Goal: Ask a question

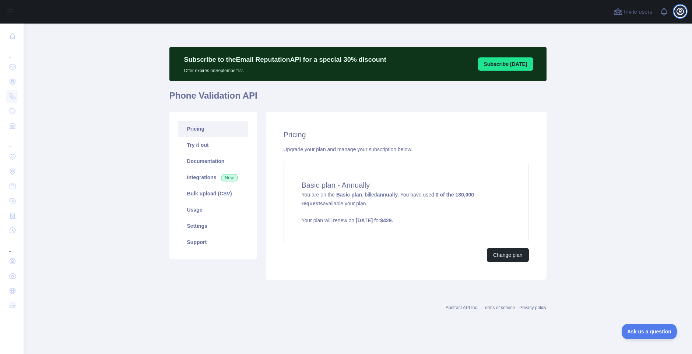
click at [685, 8] on button "Open user menu" at bounding box center [681, 12] width 12 height 12
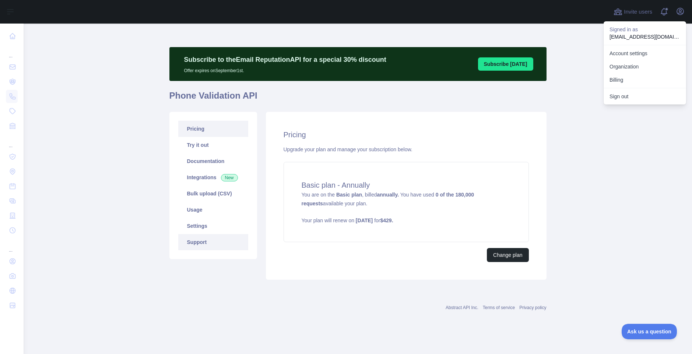
click at [199, 244] on link "Support" at bounding box center [213, 242] width 70 height 16
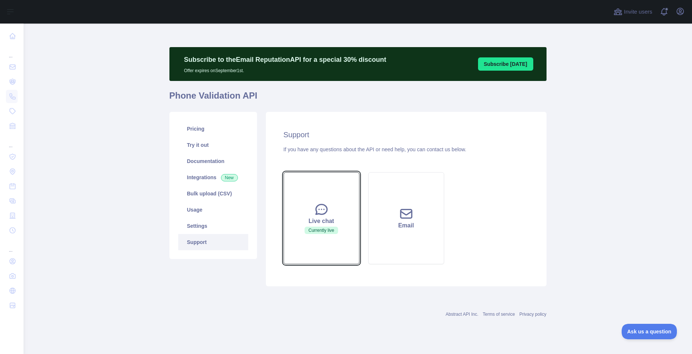
click at [324, 221] on div "Live chat" at bounding box center [321, 221] width 57 height 9
click at [327, 209] on icon at bounding box center [321, 210] width 11 height 10
click at [58, 171] on main "Subscribe to the Email Reputation API for a special 30 % discount Offer expires…" at bounding box center [358, 189] width 669 height 331
click at [316, 204] on icon at bounding box center [321, 209] width 15 height 15
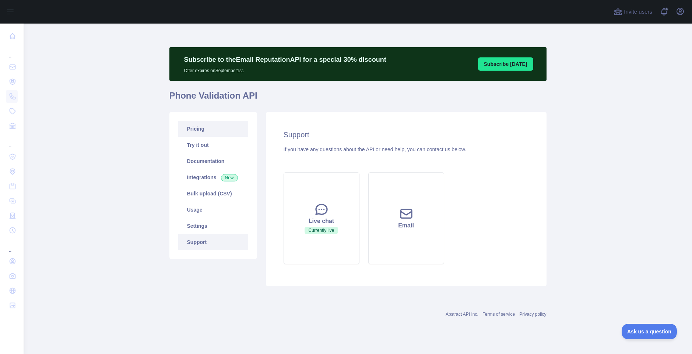
click at [206, 128] on link "Pricing" at bounding box center [213, 129] width 70 height 16
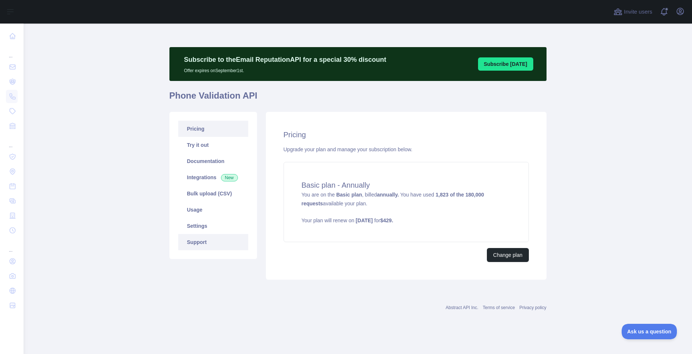
click at [211, 239] on link "Support" at bounding box center [213, 242] width 70 height 16
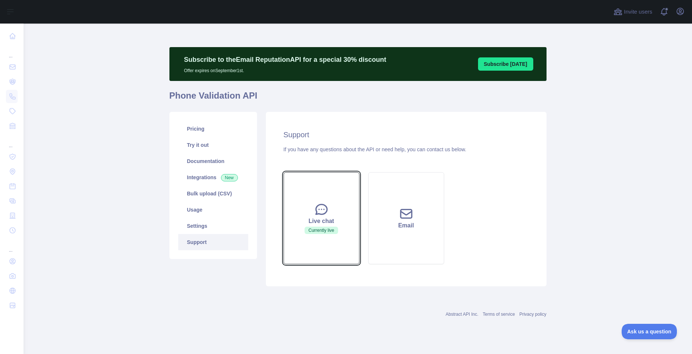
click at [324, 218] on div "Live chat" at bounding box center [321, 221] width 57 height 9
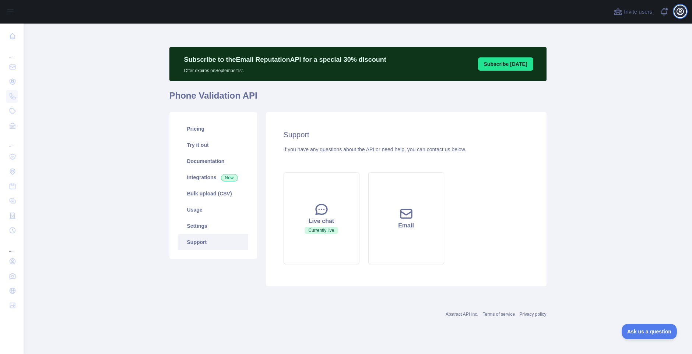
click at [679, 12] on icon "button" at bounding box center [680, 11] width 9 height 9
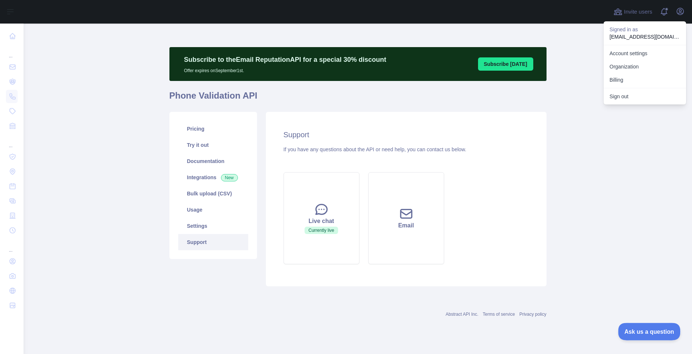
click at [637, 330] on span "Ask us a question" at bounding box center [645, 330] width 55 height 5
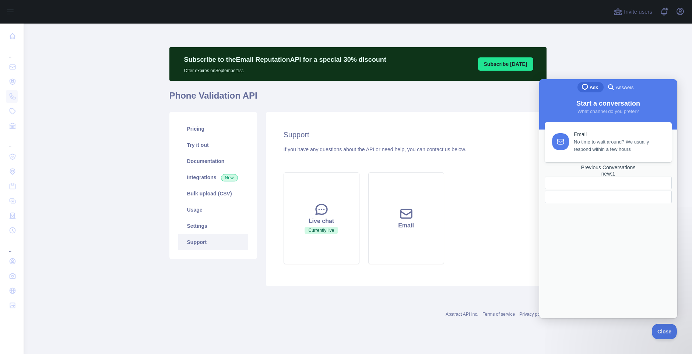
click at [636, 259] on div "Email No time to wait around? We usually respond within a few hours Previous Co…" at bounding box center [609, 213] width 134 height 182
click at [603, 197] on div at bounding box center [608, 197] width 115 height 0
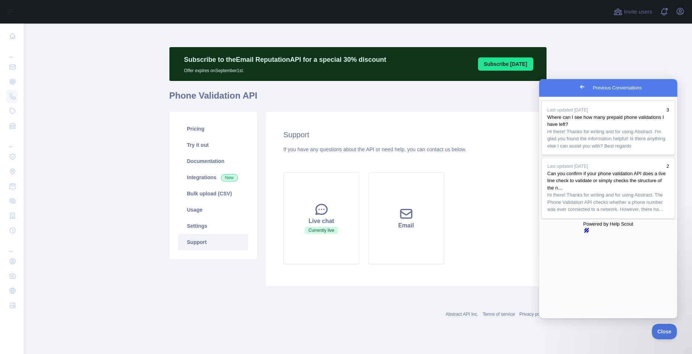
click at [578, 87] on span "Go back" at bounding box center [582, 87] width 9 height 9
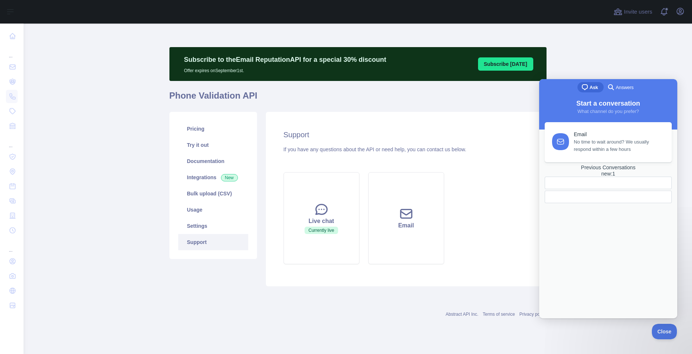
click at [595, 86] on span "Ask" at bounding box center [594, 87] width 8 height 7
click at [605, 181] on div "Email No time to wait around? We usually respond within a few hours Previous Co…" at bounding box center [609, 213] width 134 height 182
click at [606, 144] on span "No time to wait around? We usually respond within a few hours" at bounding box center [619, 144] width 90 height 15
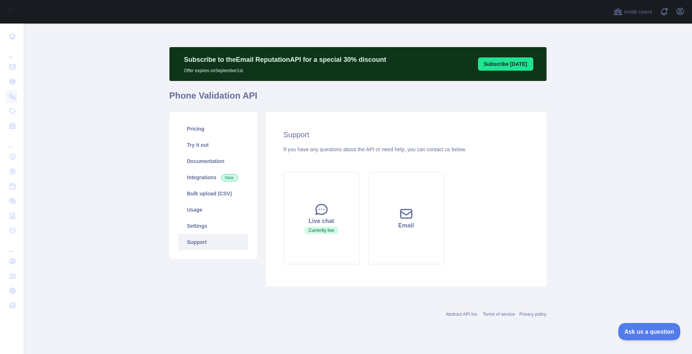
click at [651, 328] on span "Ask us a question" at bounding box center [645, 330] width 55 height 5
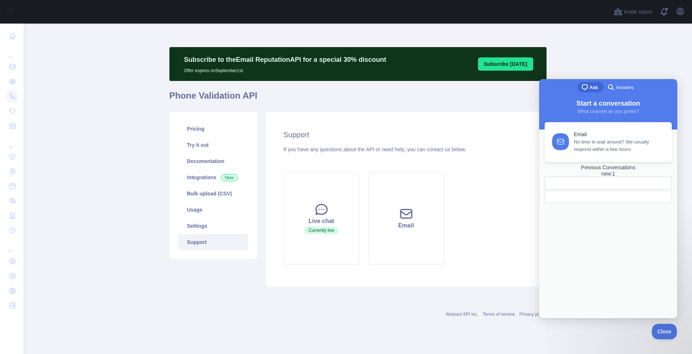
click at [610, 101] on span "Start a conversation" at bounding box center [609, 103] width 64 height 7
click at [609, 107] on span "Start a conversation" at bounding box center [609, 103] width 64 height 7
